Goal: Transaction & Acquisition: Purchase product/service

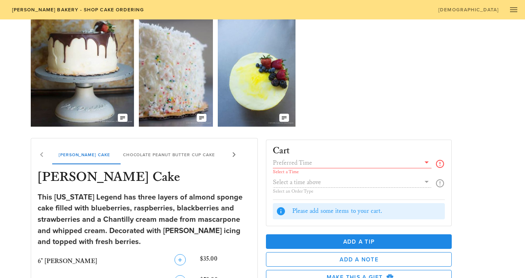
scroll to position [30, 0]
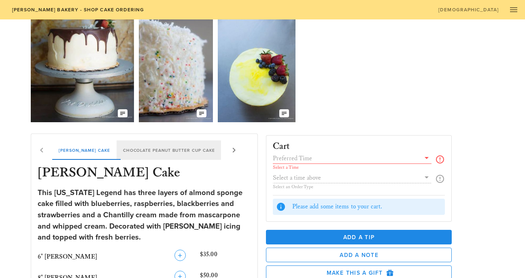
click at [147, 149] on div "Chocolate Peanut Butter Cup Cake" at bounding box center [169, 149] width 105 height 19
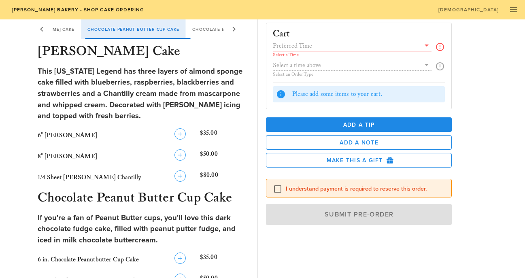
scroll to position [0, 0]
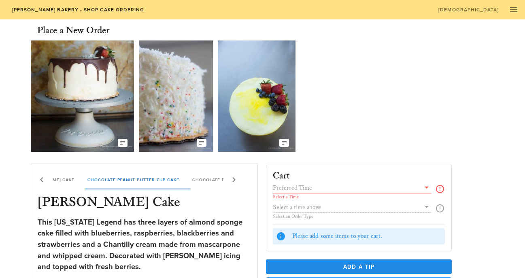
click at [177, 259] on div "This [US_STATE] Legend has three layers of almond sponge cake filled with blueb…" at bounding box center [144, 245] width 213 height 56
click at [234, 179] on icon at bounding box center [234, 180] width 10 height 10
click at [234, 179] on div "[PERSON_NAME] Chantilly Cake Chocolate Peanut Butter Cup Cake Chocolate Butter …" at bounding box center [137, 179] width 213 height 19
click at [426, 187] on icon at bounding box center [427, 188] width 10 height 10
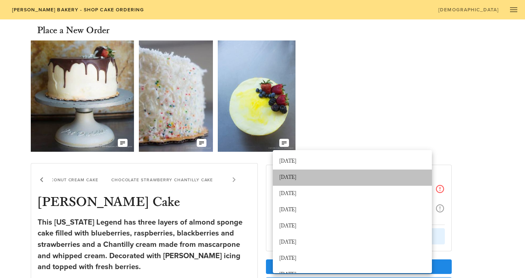
click at [400, 178] on div "[DATE]" at bounding box center [352, 177] width 146 height 6
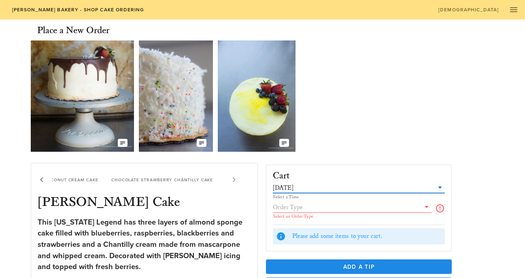
click at [399, 208] on input "text" at bounding box center [347, 207] width 148 height 11
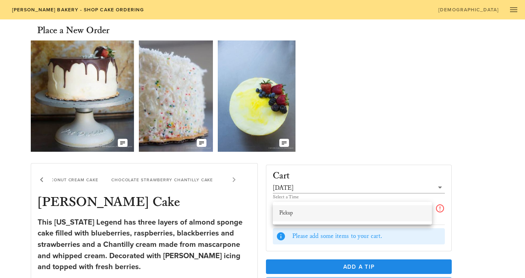
click at [397, 217] on div "Pickup" at bounding box center [352, 213] width 146 height 13
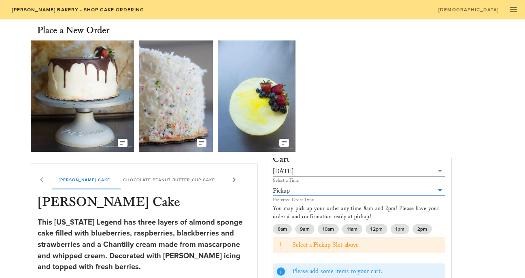
click at [45, 9] on span "[PERSON_NAME] Bakery - Shop Cake Ordering" at bounding box center [77, 10] width 133 height 6
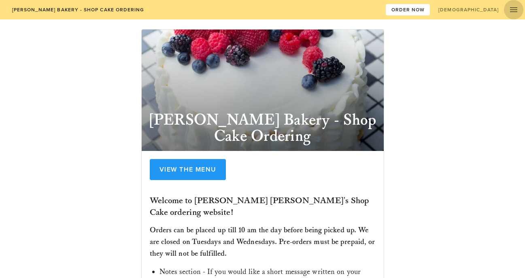
click at [515, 8] on icon "button" at bounding box center [514, 10] width 10 height 10
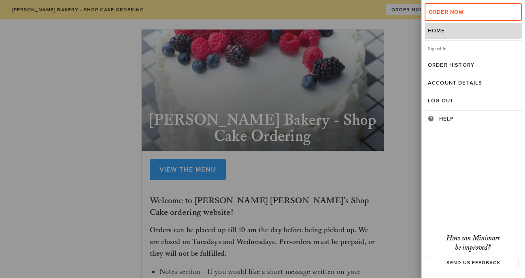
click at [460, 32] on div "Home" at bounding box center [473, 31] width 91 height 6
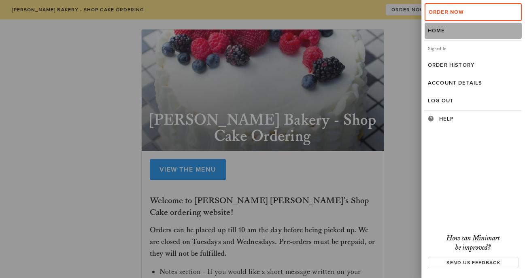
click at [440, 28] on div "Home" at bounding box center [473, 31] width 91 height 6
